Goal: Task Accomplishment & Management: Use online tool/utility

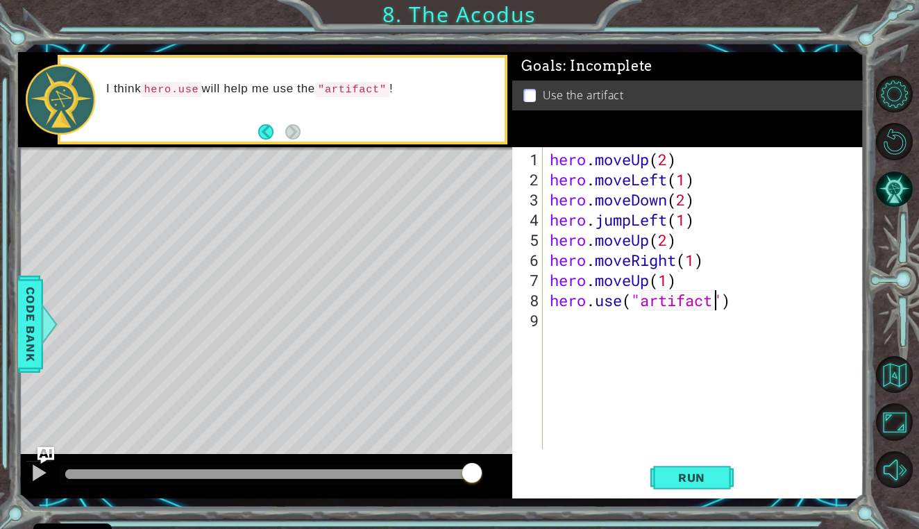
scroll to position [0, 8]
type textarea "hero.use("artifact")"
click at [692, 485] on span "Run" at bounding box center [691, 478] width 55 height 14
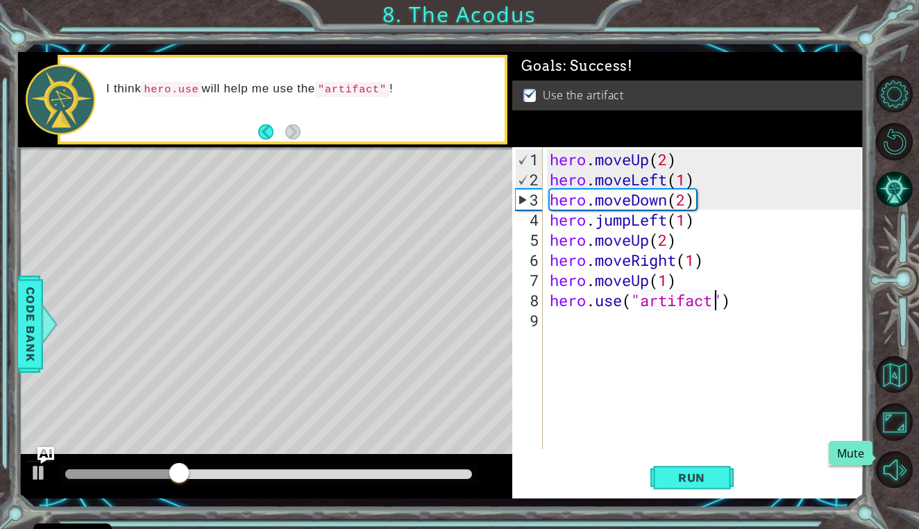
click at [873, 474] on div "1 ההההההההההההההההההההההההההההההההההההההההההההההההההההההההההההההההההההההההההההה…" at bounding box center [459, 264] width 919 height 529
click at [896, 471] on button "Mute" at bounding box center [894, 469] width 37 height 37
click at [896, 471] on button "Unmute" at bounding box center [894, 469] width 37 height 37
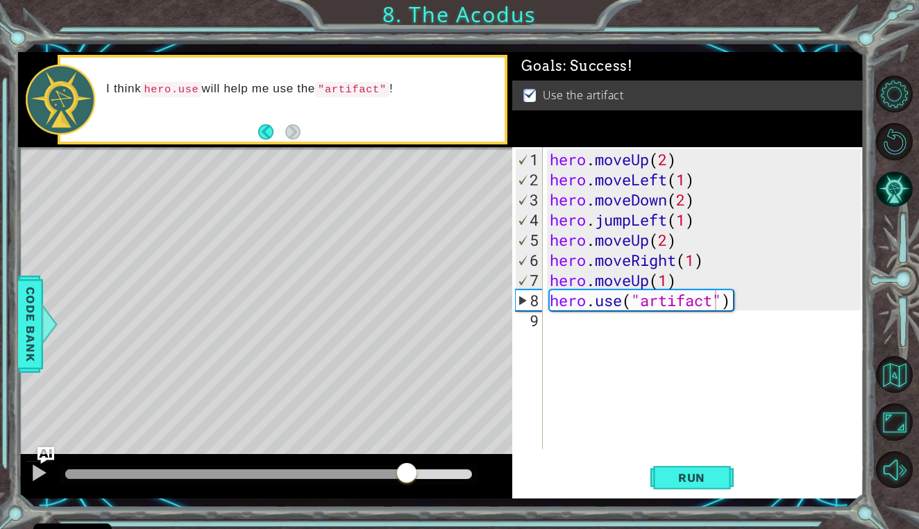
drag, startPoint x: 251, startPoint y: 475, endPoint x: 407, endPoint y: 471, distance: 155.6
click at [407, 471] on div at bounding box center [406, 474] width 25 height 25
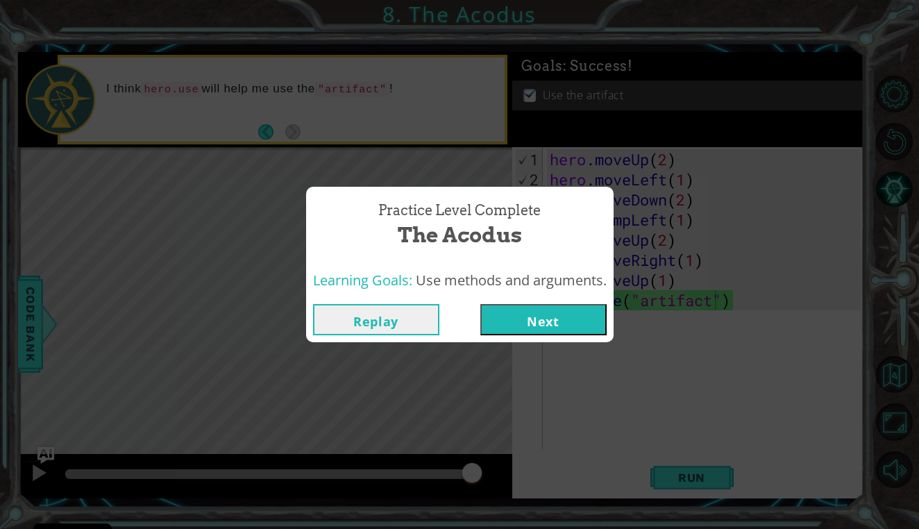
click at [545, 319] on button "Next" at bounding box center [543, 319] width 126 height 31
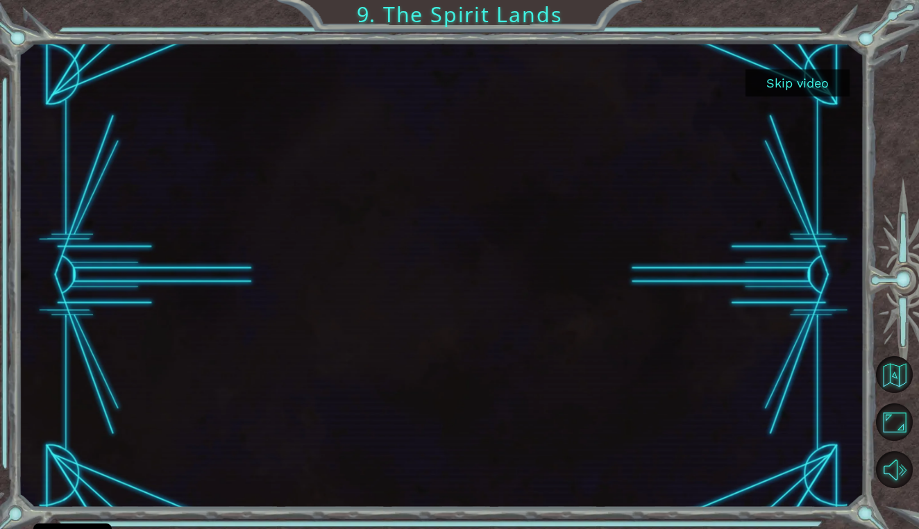
click at [788, 81] on button "Skip video" at bounding box center [798, 82] width 104 height 27
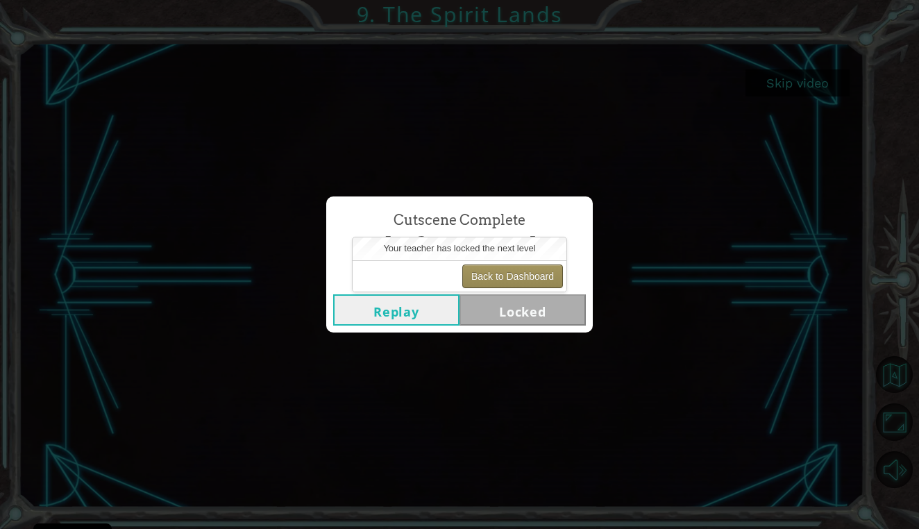
click at [506, 277] on button "Back to Dashboard" at bounding box center [512, 277] width 101 height 24
